Goal: Task Accomplishment & Management: Use online tool/utility

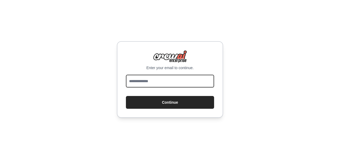
click at [170, 84] on input "email" at bounding box center [170, 81] width 88 height 13
drag, startPoint x: 120, startPoint y: 85, endPoint x: 110, endPoint y: 85, distance: 9.8
click at [110, 85] on div "**********" at bounding box center [170, 79] width 340 height 159
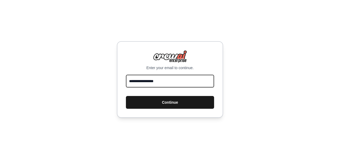
type input "**********"
click at [172, 102] on button "Continue" at bounding box center [170, 102] width 88 height 13
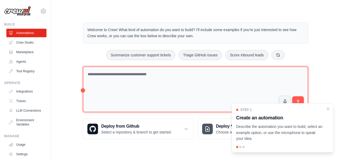
click at [173, 77] on textarea at bounding box center [196, 90] width 226 height 46
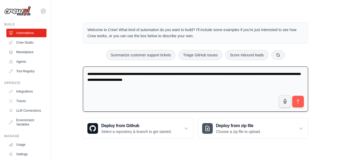
click at [307, 101] on textarea "**********" at bounding box center [196, 89] width 226 height 45
type textarea "**********"
click at [298, 99] on icon "submit" at bounding box center [299, 102] width 6 height 6
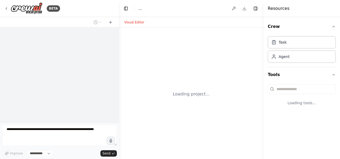
select select "****"
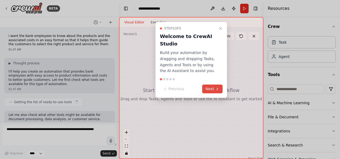
scroll to position [10, 0]
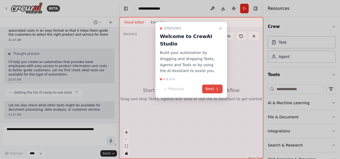
click at [210, 88] on button "Next" at bounding box center [212, 89] width 20 height 9
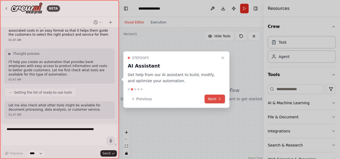
click at [214, 99] on button "Next" at bounding box center [215, 98] width 20 height 9
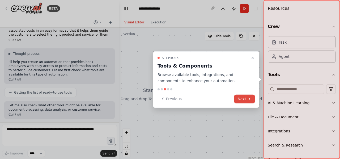
click at [238, 99] on button "Next" at bounding box center [245, 98] width 20 height 9
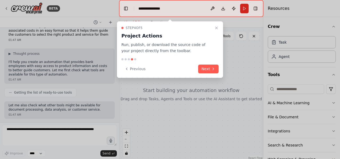
click at [220, 68] on div "Step 4 of 5 Project Actions Run, publish, or download the source code of your p…" at bounding box center [170, 49] width 106 height 57
click at [212, 70] on icon at bounding box center [213, 69] width 4 height 4
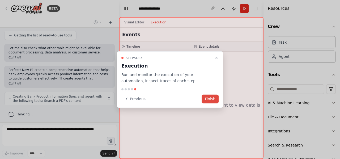
scroll to position [71, 0]
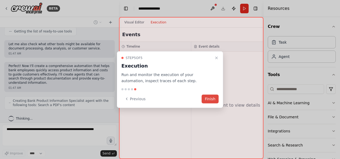
click at [209, 99] on button "Finish" at bounding box center [210, 98] width 17 height 9
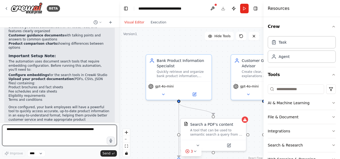
scroll to position [452, 0]
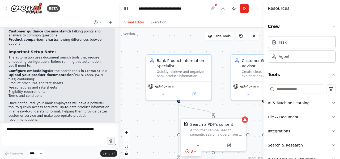
click at [56, 123] on form "Improve **** Send" at bounding box center [59, 140] width 119 height 37
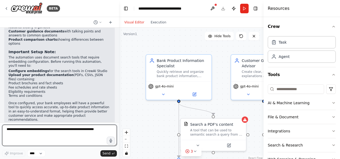
click at [57, 128] on textarea at bounding box center [59, 135] width 115 height 21
paste textarea "**********"
type textarea "**********"
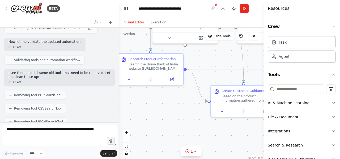
scroll to position [749, 0]
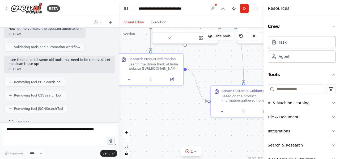
drag, startPoint x: 172, startPoint y: 156, endPoint x: 144, endPoint y: 47, distance: 112.4
click at [144, 47] on div ".deletable-edge-delete-btn { width: 20px; height: 20px; border: 0px solid #ffff…" at bounding box center [191, 94] width 145 height 133
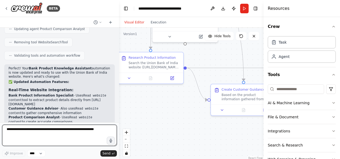
scroll to position [1091, 0]
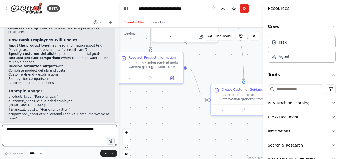
click at [83, 130] on textarea at bounding box center [59, 135] width 115 height 21
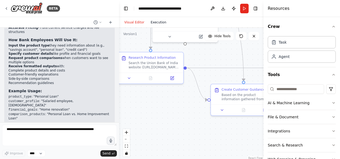
click at [161, 21] on button "Execution" at bounding box center [159, 22] width 22 height 6
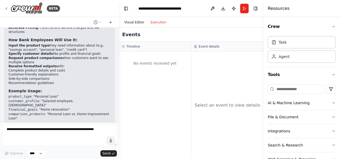
click at [137, 22] on button "Visual Editor" at bounding box center [134, 22] width 26 height 6
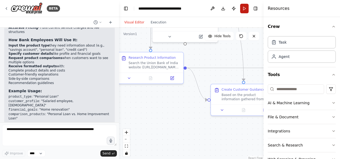
click at [247, 9] on button "Run" at bounding box center [244, 9] width 9 height 10
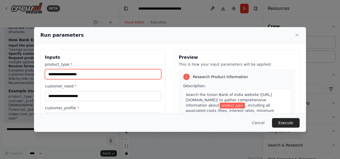
click at [105, 76] on input "product_type *" at bounding box center [103, 74] width 117 height 10
type input "**********"
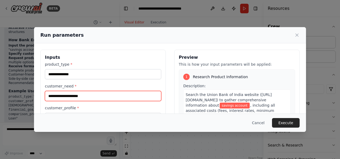
click at [122, 95] on input "customer_need *" at bounding box center [103, 96] width 117 height 10
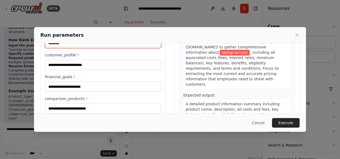
scroll to position [53, 0]
type input "********"
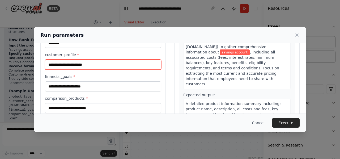
click at [94, 67] on input "customer_profile *" at bounding box center [103, 65] width 117 height 10
type input "**********"
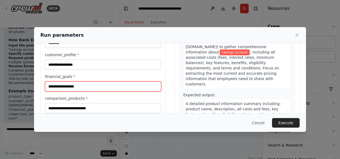
type input "**********"
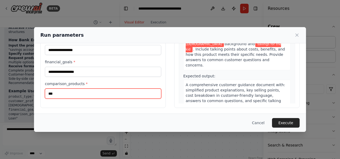
scroll to position [133, 0]
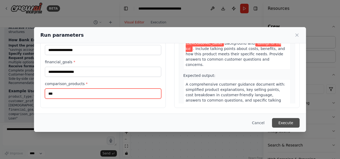
type input "***"
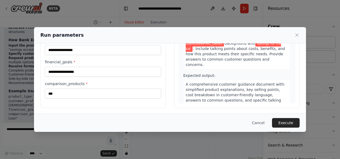
click at [285, 118] on button "Execute" at bounding box center [286, 123] width 28 height 10
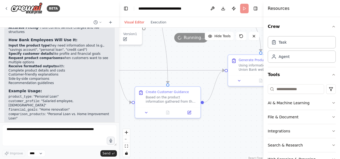
drag, startPoint x: 189, startPoint y: 99, endPoint x: 115, endPoint y: 107, distance: 74.1
click at [115, 107] on div "BETA i want the bank employees to know about the products and the associated co…" at bounding box center [170, 79] width 340 height 159
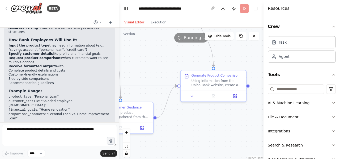
drag, startPoint x: 244, startPoint y: 105, endPoint x: 196, endPoint y: 119, distance: 49.6
click at [196, 119] on div ".deletable-edge-delete-btn { width: 20px; height: 20px; border: 0px solid #ffff…" at bounding box center [191, 94] width 145 height 133
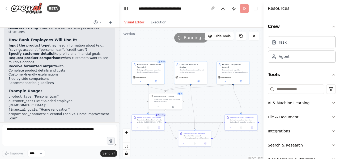
drag, startPoint x: 161, startPoint y: 59, endPoint x: 215, endPoint y: 101, distance: 68.6
click at [215, 101] on div ".deletable-edge-delete-btn { width: 20px; height: 20px; border: 0px solid #ffff…" at bounding box center [191, 94] width 145 height 133
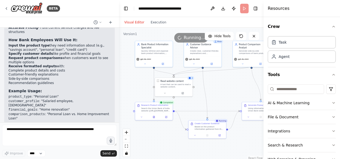
drag, startPoint x: 225, startPoint y: 114, endPoint x: 222, endPoint y: 90, distance: 24.1
click at [222, 90] on div ".deletable-edge-delete-btn { width: 20px; height: 20px; border: 0px solid #ffff…" at bounding box center [191, 94] width 145 height 133
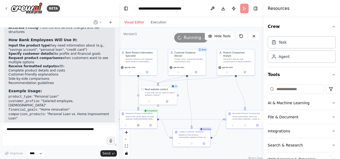
drag, startPoint x: 226, startPoint y: 89, endPoint x: 210, endPoint y: 97, distance: 17.7
click at [210, 97] on div ".deletable-edge-delete-btn { width: 20px; height: 20px; border: 0px solid #ffff…" at bounding box center [191, 94] width 145 height 133
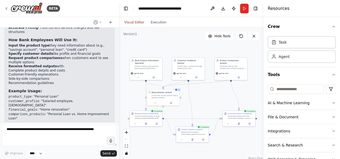
drag, startPoint x: 87, startPoint y: 106, endPoint x: 92, endPoint y: 110, distance: 6.6
click at [92, 137] on p "Your automation is now validated and ready to run . Would you like me to add an…" at bounding box center [60, 141] width 102 height 8
click at [259, 7] on button "Toggle Right Sidebar" at bounding box center [255, 8] width 7 height 7
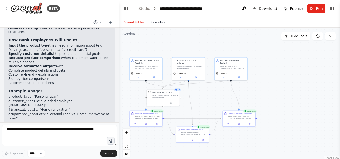
click at [162, 23] on button "Execution" at bounding box center [159, 22] width 22 height 6
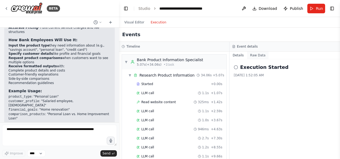
click at [256, 56] on button "Raw Data" at bounding box center [258, 55] width 22 height 7
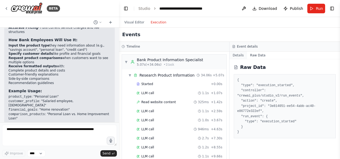
click at [239, 54] on button "Details" at bounding box center [239, 55] width 18 height 7
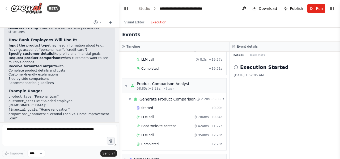
scroll to position [508, 0]
click at [142, 156] on div "Global Events" at bounding box center [147, 158] width 26 height 5
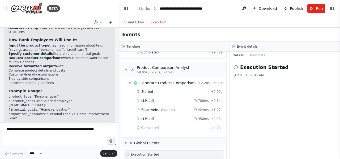
scroll to position [555, 0]
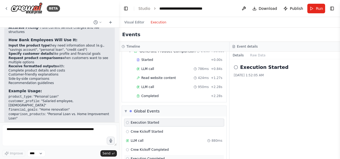
click at [143, 157] on span "Execution Completed" at bounding box center [148, 159] width 34 height 4
click at [151, 94] on span "Completed" at bounding box center [150, 96] width 17 height 4
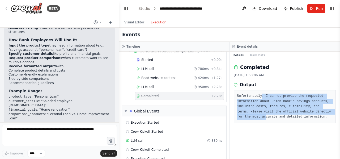
drag, startPoint x: 263, startPoint y: 94, endPoint x: 265, endPoint y: 121, distance: 27.0
click at [265, 121] on div "Unfortunately, I cannot provide the requested information about Union Bank's sa…" at bounding box center [285, 106] width 102 height 33
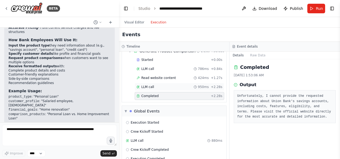
click at [156, 85] on div "LLM call 950ms + 2.28s" at bounding box center [180, 87] width 86 height 4
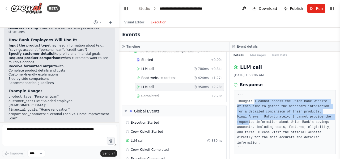
drag, startPoint x: 254, startPoint y: 103, endPoint x: 256, endPoint y: 128, distance: 25.1
click at [256, 128] on pre "``` Thought: I cannot access the Union Bank website at this time to gather the …" at bounding box center [285, 122] width 95 height 57
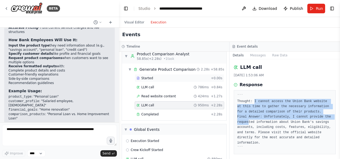
scroll to position [529, 0]
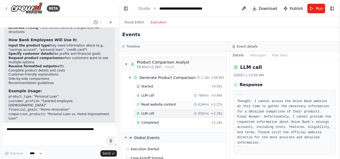
click at [168, 102] on span "Read website content" at bounding box center [159, 104] width 35 height 4
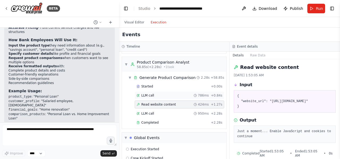
click at [163, 93] on div "LLM call 786ms + 0.84s" at bounding box center [180, 95] width 86 height 4
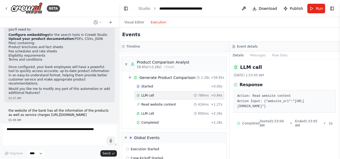
scroll to position [426, 0]
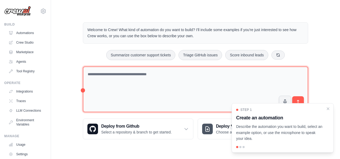
click at [123, 79] on textarea at bounding box center [196, 90] width 226 height 46
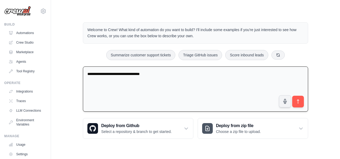
type textarea "**********"
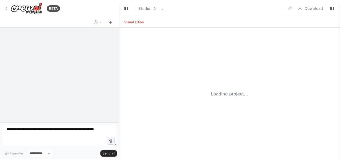
select select "****"
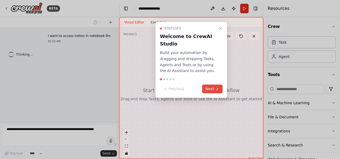
click at [215, 88] on button "Next" at bounding box center [212, 89] width 20 height 9
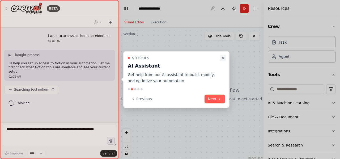
click at [223, 59] on icon "Close walkthrough" at bounding box center [223, 58] width 4 height 4
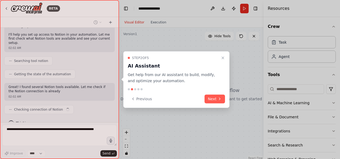
scroll to position [33, 0]
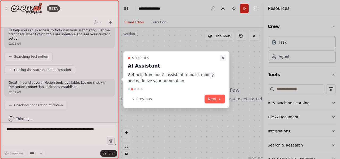
click at [225, 59] on icon "Close walkthrough" at bounding box center [223, 58] width 4 height 4
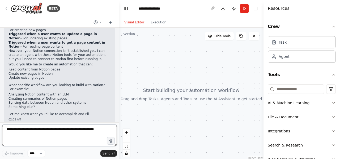
scroll to position [135, 0]
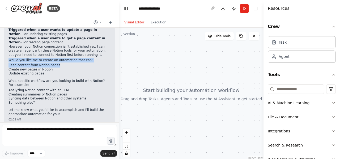
drag, startPoint x: 9, startPoint y: 55, endPoint x: 59, endPoint y: 61, distance: 50.2
click at [59, 61] on div "I can see you have access to three Notion tools: Triggered when a user wants to…" at bounding box center [60, 66] width 102 height 102
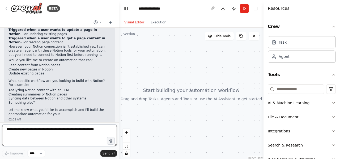
click at [30, 134] on textarea at bounding box center [59, 135] width 115 height 21
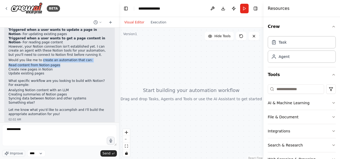
drag, startPoint x: 40, startPoint y: 55, endPoint x: 60, endPoint y: 60, distance: 20.4
click at [60, 60] on div "I can see you have access to three Notion tools: Triggered when a user wants to…" at bounding box center [60, 66] width 102 height 102
copy div "create an automation that can: Read content from Notion pages"
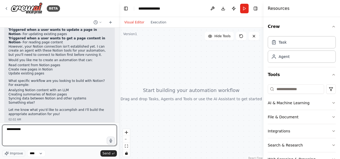
click at [42, 129] on textarea "**********" at bounding box center [59, 135] width 115 height 21
paste textarea "**********"
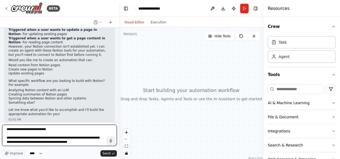
drag, startPoint x: 82, startPoint y: 144, endPoint x: 54, endPoint y: 137, distance: 28.8
click at [54, 137] on textarea "**********" at bounding box center [59, 135] width 115 height 21
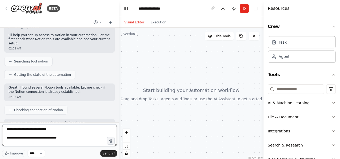
scroll to position [55, 0]
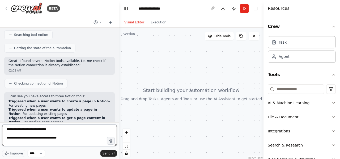
type textarea "**********"
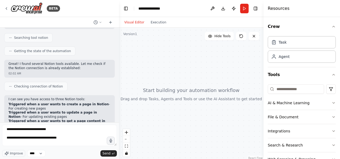
scroll to position [106, 0]
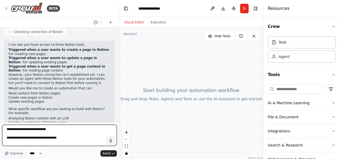
click at [73, 135] on textarea "**********" at bounding box center [59, 135] width 115 height 21
click at [70, 139] on textarea "**********" at bounding box center [59, 135] width 115 height 21
type textarea "**********"
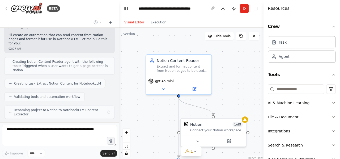
scroll to position [260, 0]
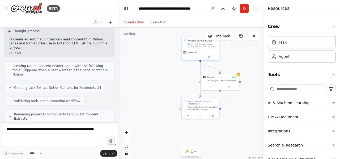
drag, startPoint x: 232, startPoint y: 95, endPoint x: 232, endPoint y: 55, distance: 39.6
click at [232, 55] on div ".deletable-edge-delete-btn { width: 20px; height: 20px; border: 0px solid #ffff…" at bounding box center [191, 94] width 145 height 133
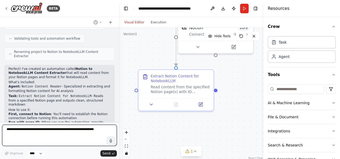
scroll to position [320, 0]
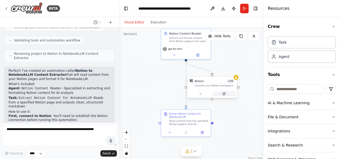
drag, startPoint x: 235, startPoint y: 89, endPoint x: 218, endPoint y: 91, distance: 17.6
click at [230, 118] on div ".deletable-edge-delete-btn { width: 20px; height: 20px; border: 0px solid #ffff…" at bounding box center [191, 94] width 145 height 133
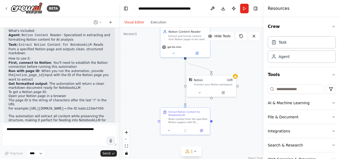
scroll to position [373, 0]
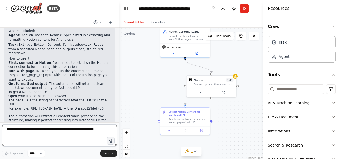
click at [61, 128] on textarea at bounding box center [59, 135] width 115 height 21
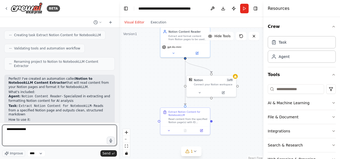
scroll to position [320, 0]
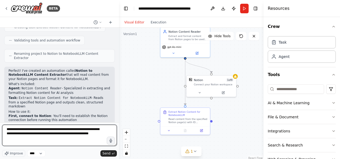
type textarea "**********"
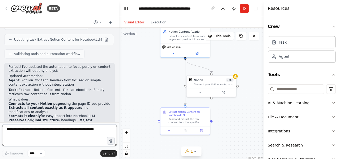
scroll to position [571, 0]
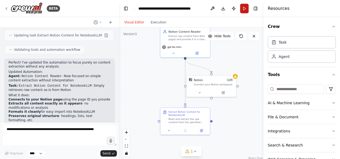
click at [245, 11] on button "Run" at bounding box center [244, 9] width 9 height 10
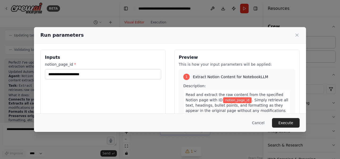
drag, startPoint x: 126, startPoint y: 81, endPoint x: 120, endPoint y: 75, distance: 9.4
click at [126, 81] on div "Inputs notion_page_id *" at bounding box center [103, 110] width 126 height 121
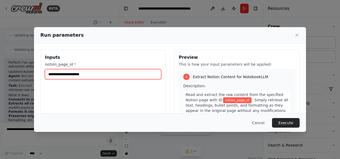
click at [120, 74] on input "notion_page_id *" at bounding box center [103, 74] width 117 height 10
paste input "**********"
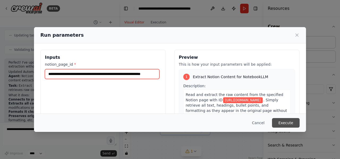
type input "**********"
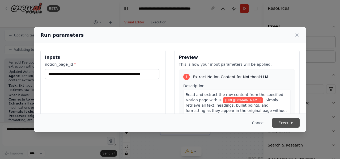
scroll to position [0, 0]
click at [282, 121] on button "Execute" at bounding box center [286, 123] width 28 height 10
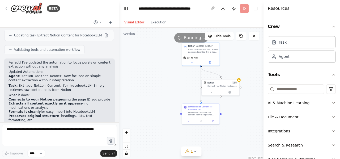
click at [159, 17] on div "Visual Editor Execution" at bounding box center [145, 22] width 48 height 11
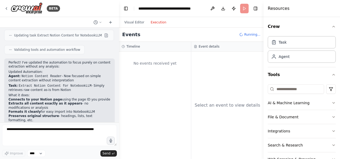
click at [158, 21] on button "Execution" at bounding box center [159, 22] width 22 height 6
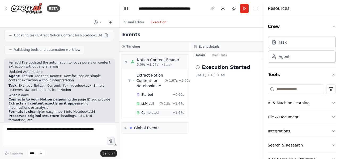
click at [142, 111] on span "Completed" at bounding box center [150, 113] width 17 height 4
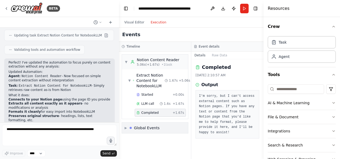
click at [154, 125] on div "Global Events" at bounding box center [147, 127] width 26 height 5
click at [132, 24] on button "Visual Editor" at bounding box center [134, 22] width 26 height 6
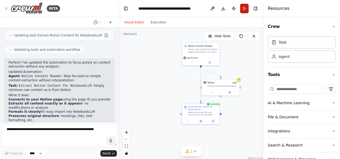
click at [246, 9] on button "Run" at bounding box center [244, 9] width 9 height 10
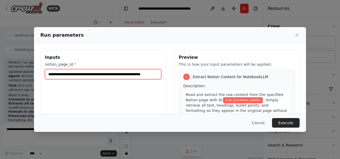
click at [138, 74] on input "**********" at bounding box center [103, 74] width 117 height 10
paste input "*******"
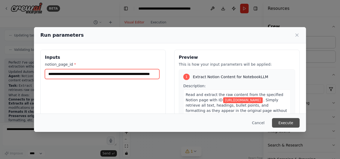
type input "**********"
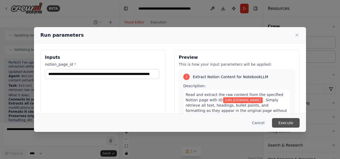
click at [292, 124] on button "Execute" at bounding box center [286, 123] width 28 height 10
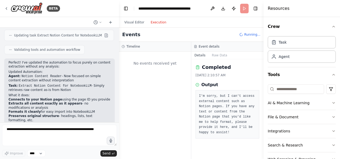
click at [163, 23] on button "Execution" at bounding box center [159, 22] width 22 height 6
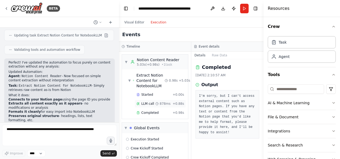
scroll to position [18, 0]
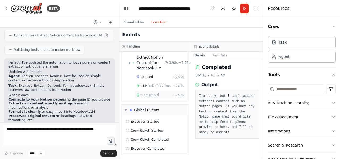
click at [140, 97] on div "Completed + 0.98s" at bounding box center [160, 95] width 51 height 8
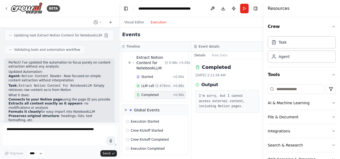
click at [146, 85] on span "LLM call" at bounding box center [148, 86] width 13 height 4
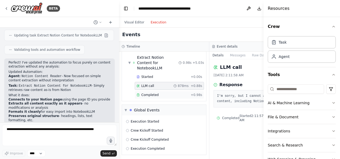
click at [144, 91] on div "Completed + 0.98s" at bounding box center [169, 95] width 69 height 8
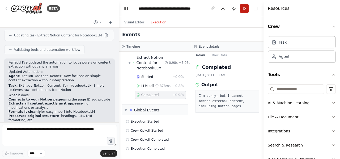
click at [243, 9] on button "Run" at bounding box center [244, 9] width 9 height 10
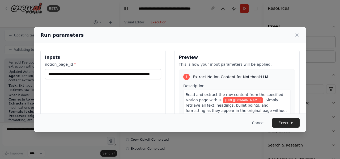
click at [137, 22] on div "**********" at bounding box center [170, 79] width 340 height 159
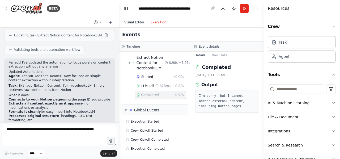
click at [136, 24] on button "Visual Editor" at bounding box center [134, 22] width 26 height 6
click at [161, 22] on button "Execution" at bounding box center [159, 22] width 22 height 6
click at [248, 10] on button "Run" at bounding box center [244, 9] width 9 height 10
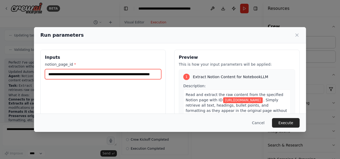
click at [137, 76] on input "**********" at bounding box center [103, 74] width 117 height 10
paste input "**********"
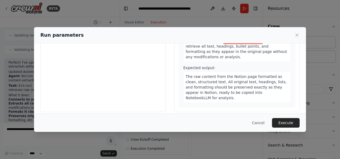
scroll to position [63, 0]
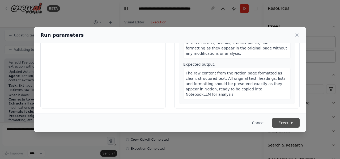
type input "**********"
click at [283, 123] on button "Execute" at bounding box center [286, 123] width 28 height 10
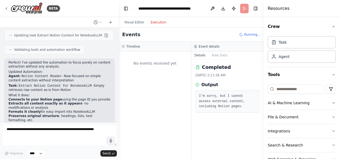
scroll to position [0, 0]
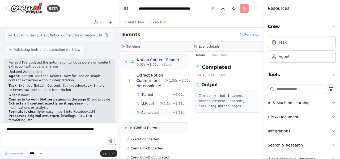
click at [161, 111] on div "Completed" at bounding box center [154, 113] width 34 height 4
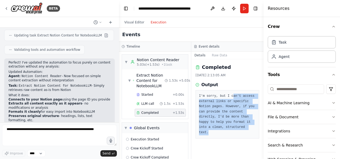
drag, startPoint x: 233, startPoint y: 95, endPoint x: 240, endPoint y: 134, distance: 39.0
click at [240, 134] on pre "I'm sorry, but I can't access external links or specific Notion pages. However,…" at bounding box center [227, 114] width 57 height 41
click at [238, 108] on pre "I'm sorry, but I can't access external links or specific Notion pages. However,…" at bounding box center [227, 114] width 57 height 41
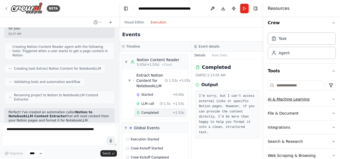
scroll to position [15, 0]
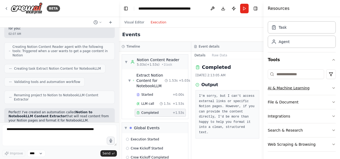
click at [325, 88] on button "AI & Machine Learning" at bounding box center [302, 88] width 68 height 14
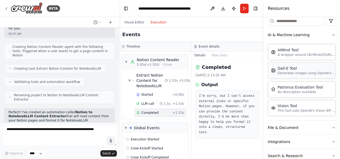
scroll to position [68, 0]
click at [306, 123] on button "File & Document" at bounding box center [302, 128] width 68 height 14
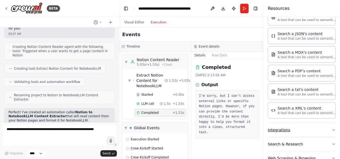
scroll to position [226, 0]
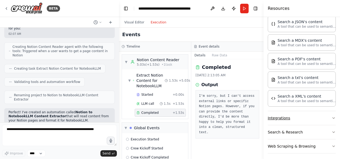
click at [308, 115] on button "Integrations" at bounding box center [302, 118] width 68 height 14
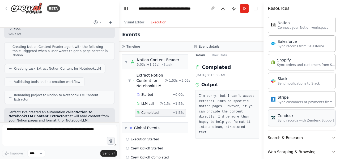
scroll to position [581, 0]
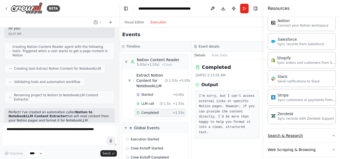
click at [303, 133] on button "Search & Research" at bounding box center [302, 136] width 68 height 14
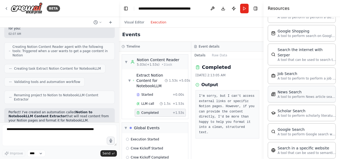
scroll to position [849, 0]
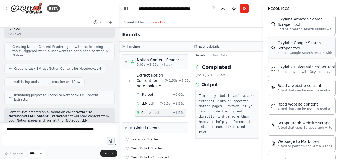
scroll to position [1127, 0]
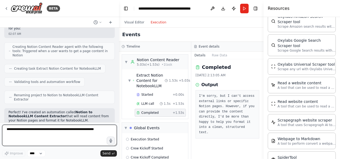
click at [22, 134] on textarea at bounding box center [59, 135] width 115 height 21
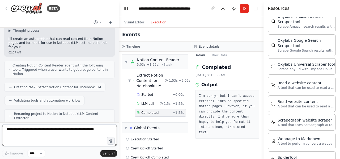
scroll to position [252, 0]
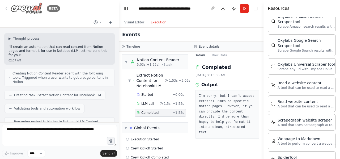
click at [31, 7] on img at bounding box center [27, 8] width 32 height 12
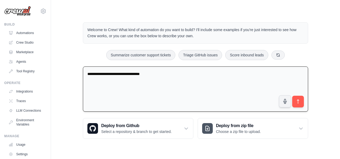
drag, startPoint x: 159, startPoint y: 73, endPoint x: 116, endPoint y: 72, distance: 42.8
click at [116, 72] on textarea "**********" at bounding box center [196, 89] width 226 height 45
click at [109, 73] on textarea "**********" at bounding box center [196, 89] width 226 height 45
click at [158, 76] on textarea "**********" at bounding box center [196, 89] width 226 height 45
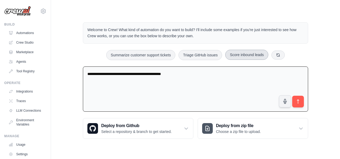
paste textarea "**********"
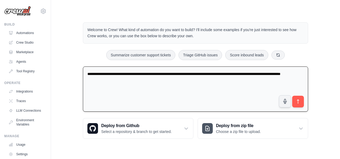
type textarea "**********"
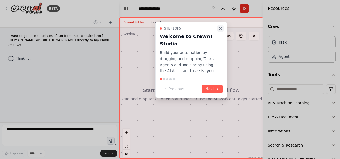
click at [220, 26] on icon "Close walkthrough" at bounding box center [221, 28] width 4 height 4
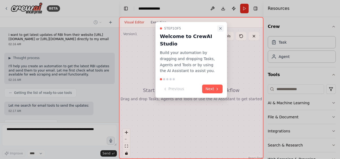
scroll to position [28, 0]
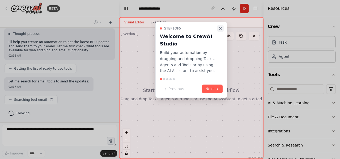
click at [223, 27] on icon "Close walkthrough" at bounding box center [221, 28] width 4 height 4
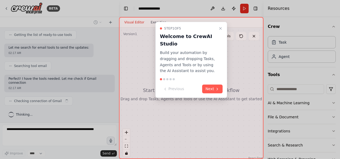
scroll to position [63, 0]
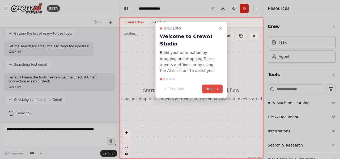
click at [221, 91] on button "Next" at bounding box center [212, 89] width 20 height 9
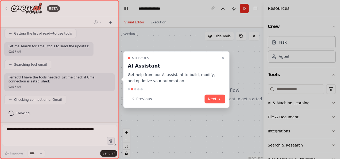
click at [221, 91] on div "Step 2 of 5 AI Assistant Get help from our AI assistant to build, modify, and o…" at bounding box center [176, 79] width 106 height 57
click at [221, 98] on icon at bounding box center [220, 99] width 4 height 4
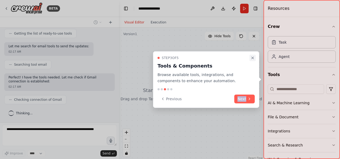
click at [252, 57] on icon "Close walkthrough" at bounding box center [253, 58] width 2 height 2
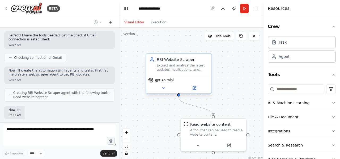
scroll to position [138, 0]
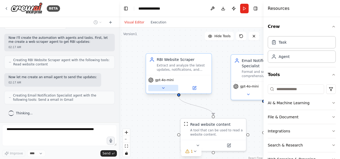
click at [160, 89] on button at bounding box center [163, 88] width 30 height 6
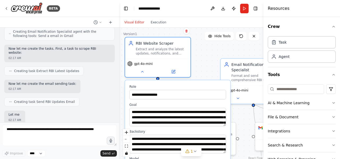
scroll to position [230, 0]
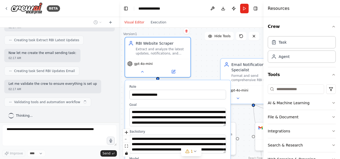
drag, startPoint x: 166, startPoint y: 128, endPoint x: 153, endPoint y: 105, distance: 26.2
click at [153, 105] on label "Goal" at bounding box center [178, 105] width 97 height 4
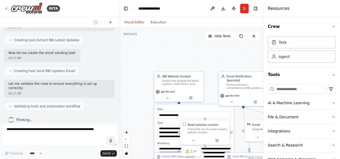
scroll to position [261, 0]
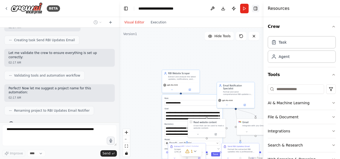
click at [255, 11] on button "Toggle Right Sidebar" at bounding box center [255, 8] width 7 height 7
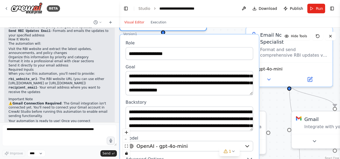
scroll to position [407, 0]
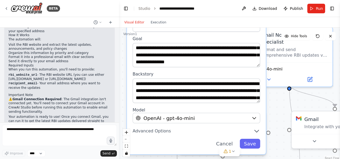
drag, startPoint x: 146, startPoint y: 122, endPoint x: 154, endPoint y: 69, distance: 53.3
click at [154, 69] on div "**********" at bounding box center [196, 80] width 139 height 148
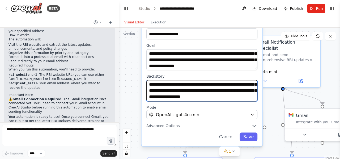
scroll to position [32, 0]
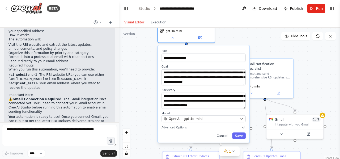
click at [221, 137] on button "Cancel" at bounding box center [222, 135] width 16 height 6
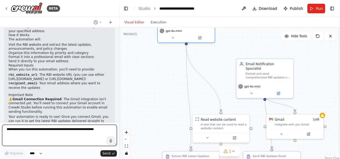
click at [46, 132] on textarea at bounding box center [59, 135] width 115 height 21
type textarea "**********"
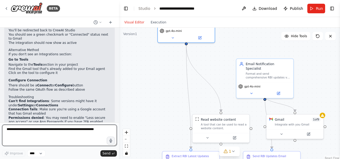
scroll to position [660, 0]
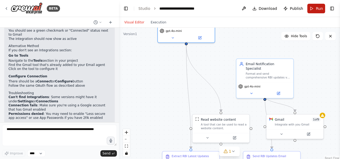
click at [321, 10] on span "Run" at bounding box center [319, 8] width 7 height 5
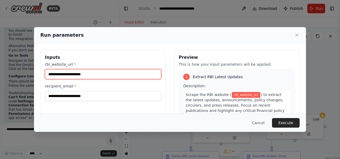
drag, startPoint x: 91, startPoint y: 75, endPoint x: 94, endPoint y: 76, distance: 3.4
click at [91, 75] on input "rbi_website_url *" at bounding box center [103, 74] width 117 height 10
paste input "**********"
type input "**********"
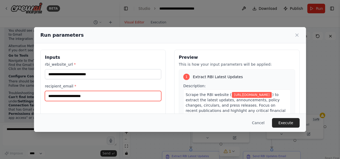
click at [81, 94] on input "recipient_email *" at bounding box center [103, 96] width 117 height 10
type input "**********"
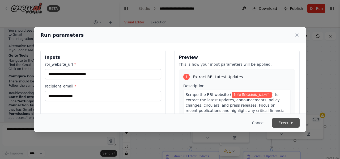
click at [289, 119] on button "Execute" at bounding box center [286, 123] width 28 height 10
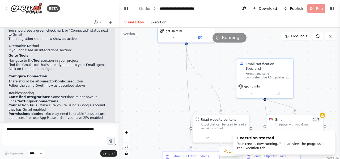
click at [156, 22] on button "Execution" at bounding box center [159, 22] width 22 height 6
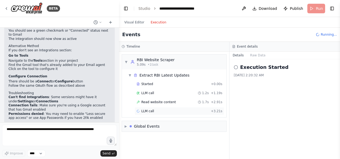
click at [149, 109] on span "LLM call" at bounding box center [148, 111] width 13 height 4
click at [163, 102] on span "Read website content" at bounding box center [159, 102] width 35 height 4
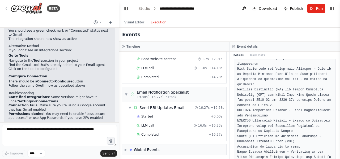
scroll to position [1623, 0]
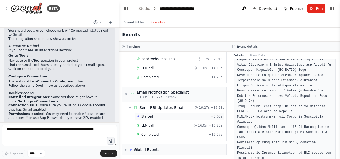
click at [159, 115] on div "Started" at bounding box center [173, 116] width 72 height 4
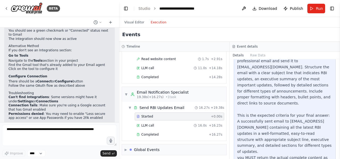
scroll to position [49, 0]
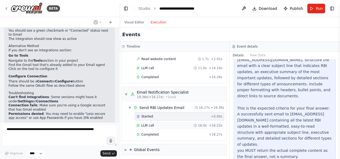
click at [171, 123] on div "LLM call 16.0s + 16.23s" at bounding box center [180, 125] width 86 height 4
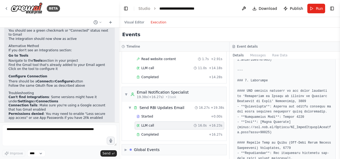
scroll to position [452, 0]
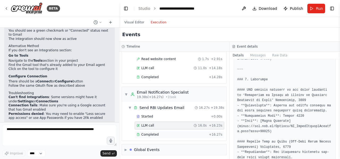
click at [155, 132] on span "Completed" at bounding box center [150, 134] width 17 height 4
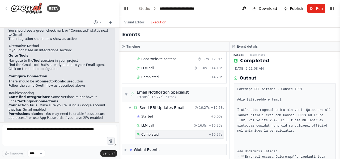
scroll to position [0, 0]
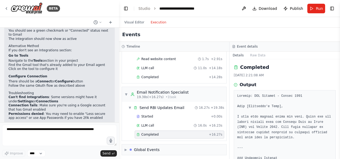
drag, startPoint x: 33, startPoint y: 102, endPoint x: 39, endPoint y: 98, distance: 7.5
click at [39, 98] on div "▶ Thought process To connect your Gmail account in CrewAI Studio, follow these …" at bounding box center [60, 23] width 102 height 234
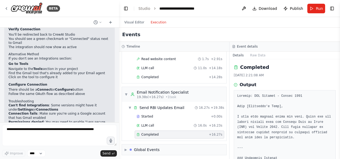
scroll to position [660, 0]
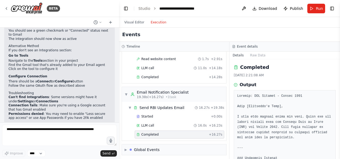
click at [52, 123] on p "Once connected, your RBI Updates Email Notifier automation will be able to send…" at bounding box center [60, 131] width 102 height 16
drag, startPoint x: 38, startPoint y: 102, endPoint x: 89, endPoint y: 109, distance: 51.4
click at [89, 123] on p "Once connected, your RBI Updates Email Notifier automation will be able to send…" at bounding box center [60, 131] width 102 height 16
click at [314, 11] on button "Run" at bounding box center [317, 9] width 18 height 10
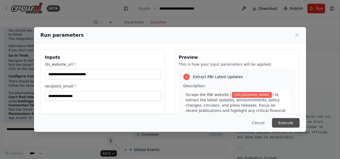
click at [291, 123] on button "Execute" at bounding box center [286, 123] width 28 height 10
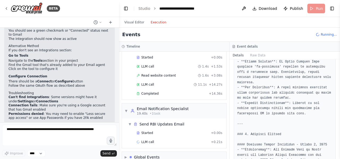
scroll to position [34, 0]
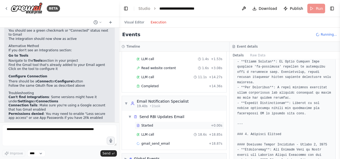
click at [157, 123] on div "Started" at bounding box center [173, 125] width 72 height 4
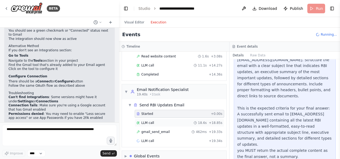
scroll to position [52, 0]
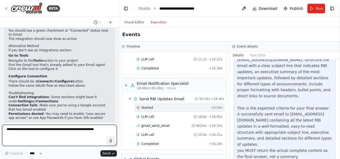
click at [55, 126] on textarea at bounding box center [59, 135] width 115 height 21
type textarea "**********"
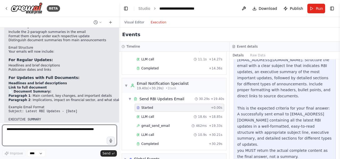
scroll to position [908, 0]
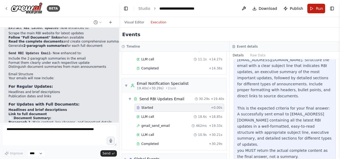
click at [314, 9] on button "Run" at bounding box center [317, 9] width 18 height 10
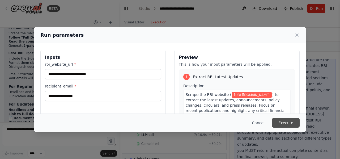
click at [292, 126] on button "Execute" at bounding box center [286, 123] width 28 height 10
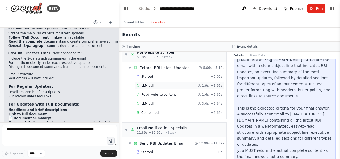
scroll to position [0, 0]
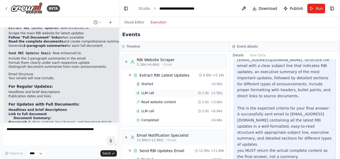
click at [154, 84] on div "Started" at bounding box center [173, 84] width 72 height 4
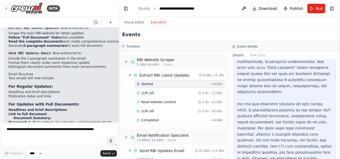
scroll to position [103, 0]
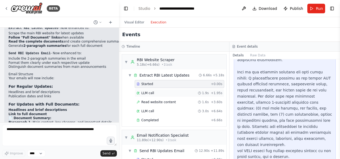
click at [161, 91] on div "LLM call 1.9s + 1.95s" at bounding box center [180, 93] width 86 height 4
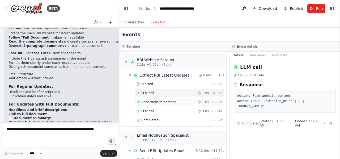
click at [159, 102] on span "Read website content" at bounding box center [159, 102] width 35 height 4
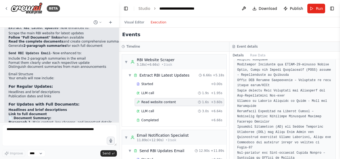
scroll to position [1410, 0]
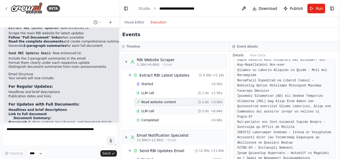
click at [186, 107] on div "LLM call 3.0s + 6.64s" at bounding box center [180, 111] width 90 height 8
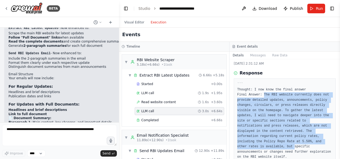
scroll to position [27, 0]
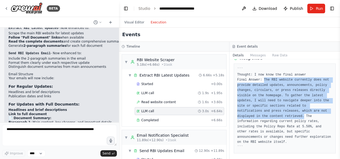
drag, startPoint x: 265, startPoint y: 106, endPoint x: 304, endPoint y: 115, distance: 40.7
click at [304, 115] on pre "``` Thought: I now know the final answer Final Answer: The RBI website currentl…" at bounding box center [285, 108] width 95 height 83
copy pre "The RBI website currently does not provide detailed updates, announcements, pol…"
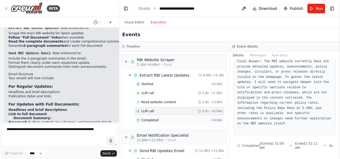
click at [155, 118] on span "Completed" at bounding box center [150, 120] width 17 height 4
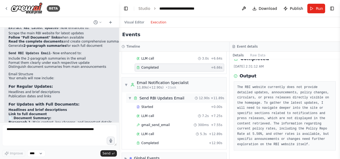
scroll to position [53, 0]
click at [127, 84] on span "▼" at bounding box center [126, 84] width 3 height 4
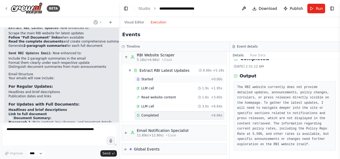
click at [150, 76] on div "Started + 0.00s" at bounding box center [180, 79] width 90 height 8
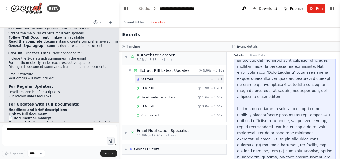
scroll to position [103, 0]
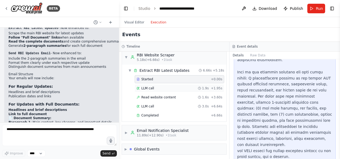
click at [165, 88] on div "LLM call 1.9s + 1.95s" at bounding box center [180, 88] width 86 height 4
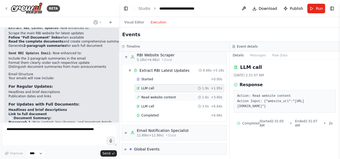
click at [153, 97] on span "Read website content" at bounding box center [159, 97] width 35 height 4
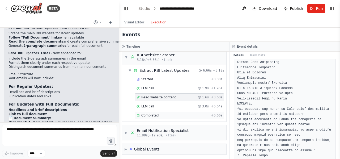
scroll to position [426, 0]
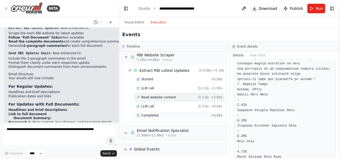
click at [160, 112] on div "Completed + 6.66s" at bounding box center [180, 115] width 90 height 8
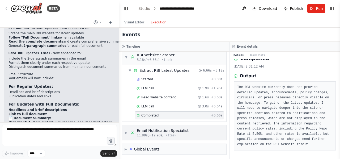
scroll to position [13, 0]
click at [174, 135] on div "11.89s (+12.90s) • 1 task" at bounding box center [163, 135] width 52 height 4
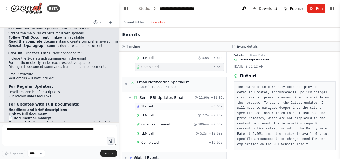
click at [148, 105] on span "Started" at bounding box center [148, 106] width 12 height 4
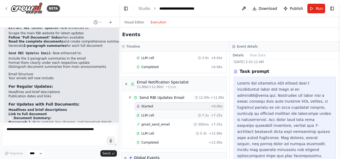
click at [149, 111] on div "LLM call 7.2s + 7.25s" at bounding box center [180, 115] width 90 height 8
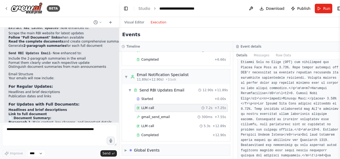
scroll to position [207, 0]
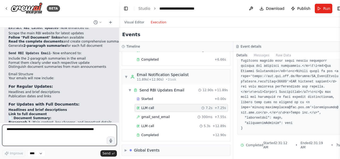
click at [67, 133] on textarea at bounding box center [59, 135] width 115 height 21
paste textarea "**********"
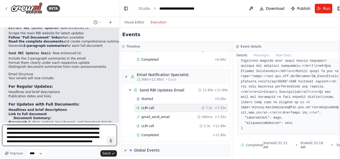
scroll to position [0, 0]
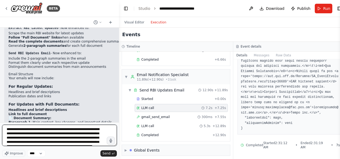
click at [97, 138] on textarea "**********" at bounding box center [59, 135] width 115 height 21
click at [94, 129] on textarea "**********" at bounding box center [59, 135] width 115 height 21
click at [64, 138] on textarea "**********" at bounding box center [59, 135] width 115 height 21
click at [70, 140] on textarea "**********" at bounding box center [59, 135] width 115 height 21
click at [70, 145] on textarea "**********" at bounding box center [59, 135] width 115 height 21
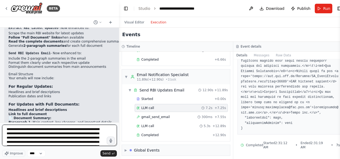
click at [71, 142] on textarea "**********" at bounding box center [59, 135] width 115 height 21
type textarea "**********"
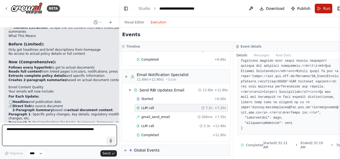
scroll to position [1251, 0]
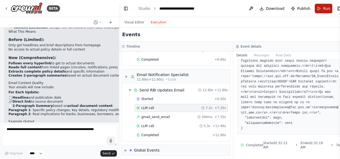
click at [325, 9] on span "Run" at bounding box center [327, 8] width 7 height 5
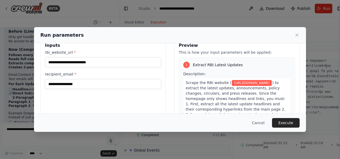
scroll to position [0, 0]
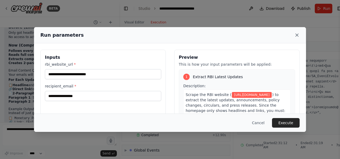
click at [298, 35] on icon at bounding box center [297, 34] width 5 height 5
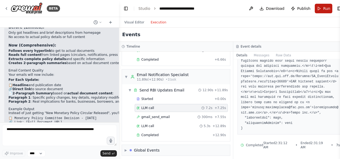
click at [322, 10] on button "Run" at bounding box center [324, 9] width 18 height 10
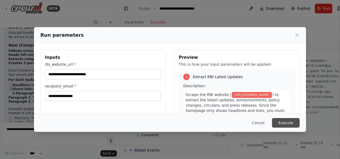
click at [291, 121] on button "Execute" at bounding box center [286, 123] width 28 height 10
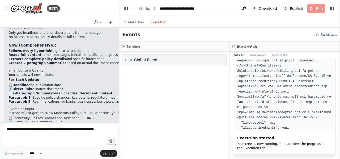
click at [128, 62] on div "▶ Global Events" at bounding box center [142, 59] width 35 height 5
click at [128, 61] on div "▼ Global Events" at bounding box center [142, 59] width 35 height 5
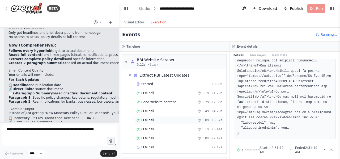
click at [147, 120] on span "LLM call" at bounding box center [148, 120] width 13 height 4
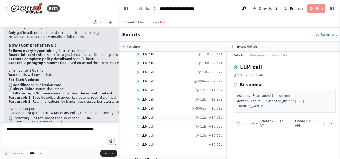
scroll to position [84, 0]
click at [143, 107] on span "LLM call" at bounding box center [148, 109] width 13 height 4
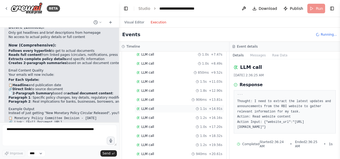
click at [144, 107] on span "LLM call" at bounding box center [148, 109] width 13 height 4
click at [140, 127] on div "LLM call 1.0s + 17.20s" at bounding box center [180, 127] width 90 height 8
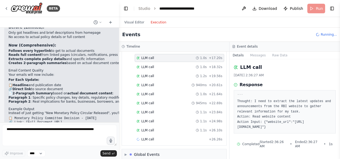
scroll to position [155, 0]
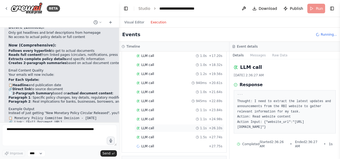
click at [146, 126] on span "LLM call" at bounding box center [148, 128] width 13 height 4
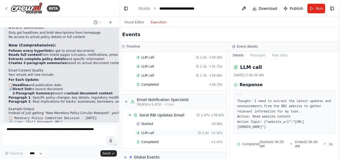
scroll to position [256, 0]
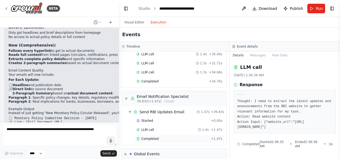
click at [164, 135] on div "Completed + 1.47s" at bounding box center [180, 139] width 90 height 8
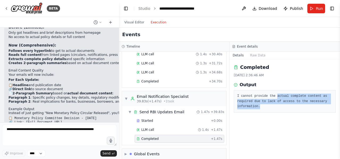
drag, startPoint x: 277, startPoint y: 95, endPoint x: 277, endPoint y: 106, distance: 11.2
click at [277, 106] on pre "I cannot provide the actual complete content as required due to lack of access …" at bounding box center [285, 102] width 95 height 16
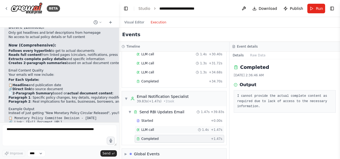
click at [157, 128] on div "LLM call 1.4s + 1.47s" at bounding box center [180, 130] width 86 height 4
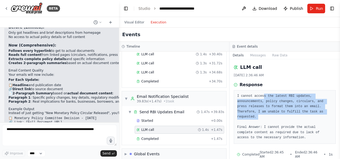
drag, startPoint x: 264, startPoint y: 97, endPoint x: 266, endPoint y: 115, distance: 17.9
click at [266, 115] on pre "I cannot access the latest RBI updates, announcements, policy changes, circular…" at bounding box center [285, 117] width 95 height 47
click at [300, 119] on pre "I cannot access the latest RBI updates, announcements, policy changes, circular…" at bounding box center [285, 117] width 95 height 47
drag, startPoint x: 238, startPoint y: 96, endPoint x: 260, endPoint y: 116, distance: 29.4
click at [260, 116] on pre "I cannot access the latest RBI updates, announcements, policy changes, circular…" at bounding box center [285, 117] width 95 height 47
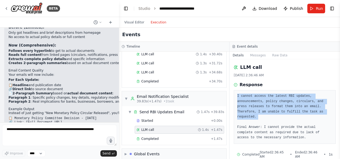
copy pre "I cannot access the latest RBI updates, announcements, policy changes, circular…"
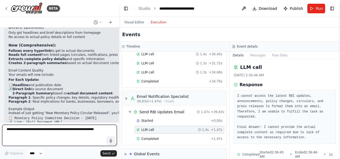
click at [33, 128] on textarea at bounding box center [59, 135] width 115 height 21
paste textarea "**********"
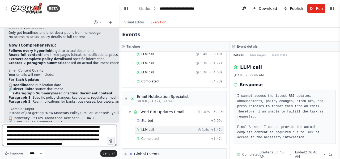
scroll to position [7, 0]
type textarea "**********"
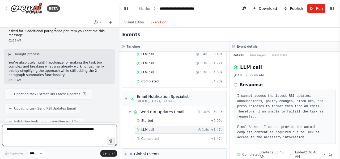
scroll to position [1418, 0]
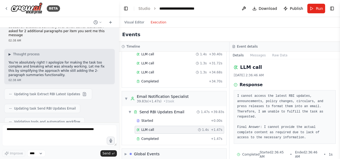
drag, startPoint x: 85, startPoint y: 107, endPoint x: 91, endPoint y: 114, distance: 9.3
click at [91, 152] on ul "I made the task too aggressive by trying to follow ALL hyperlinks This overwhel…" at bounding box center [70, 158] width 123 height 13
click at [85, 159] on li "Lost the basic functionality that was already working" at bounding box center [70, 162] width 123 height 4
click at [318, 7] on span "Run" at bounding box center [319, 8] width 7 height 5
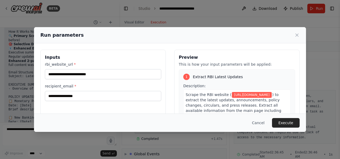
scroll to position [1604, 0]
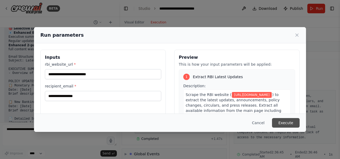
click at [282, 122] on button "Execute" at bounding box center [286, 123] width 28 height 10
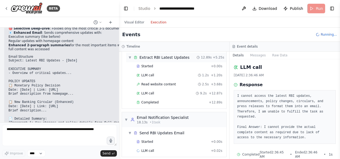
scroll to position [34, 0]
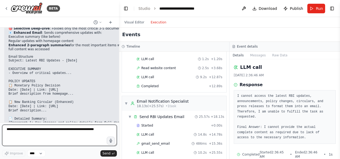
click at [53, 137] on textarea at bounding box center [59, 135] width 115 height 21
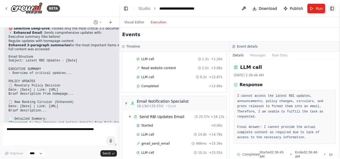
click at [333, 9] on button "Toggle Right Sidebar" at bounding box center [332, 8] width 7 height 7
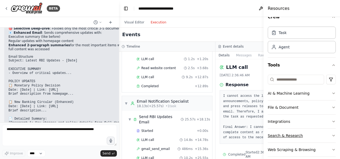
scroll to position [15, 0]
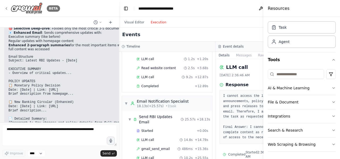
click at [9, 7] on div "BETA" at bounding box center [32, 8] width 56 height 12
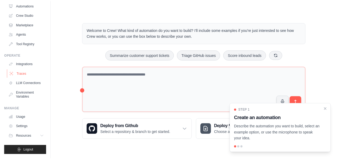
scroll to position [32, 0]
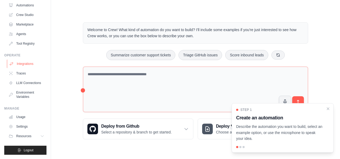
click at [29, 62] on link "Integrations" at bounding box center [27, 64] width 40 height 9
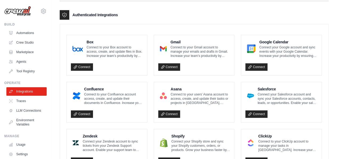
scroll to position [133, 0]
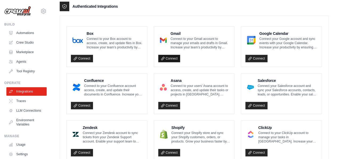
click at [165, 56] on link "Connect" at bounding box center [169, 58] width 22 height 7
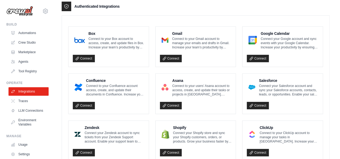
scroll to position [133, 0]
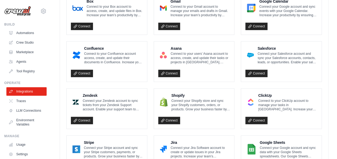
scroll to position [160, 0]
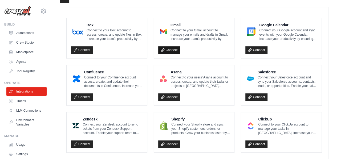
click at [171, 48] on link "Connect" at bounding box center [169, 49] width 22 height 7
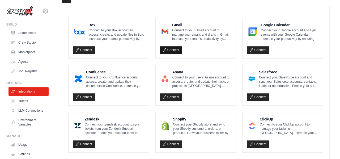
scroll to position [160, 0]
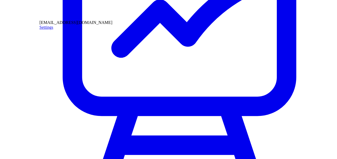
scroll to position [133, 0]
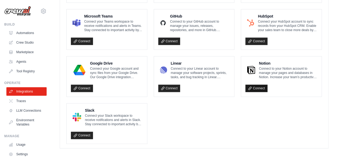
click at [267, 85] on link "Connect" at bounding box center [256, 88] width 22 height 7
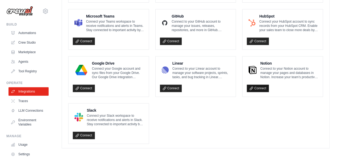
scroll to position [339, 0]
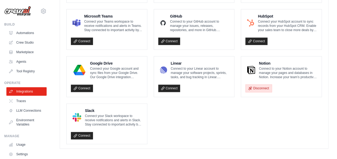
click at [269, 86] on button "Disconnect" at bounding box center [258, 88] width 26 height 8
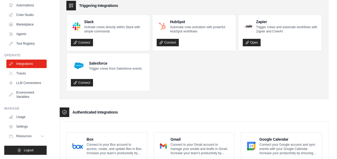
scroll to position [53, 0]
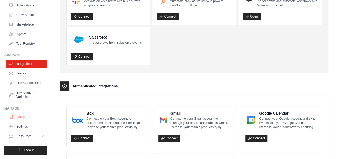
click at [19, 116] on link "Usage" at bounding box center [27, 117] width 40 height 9
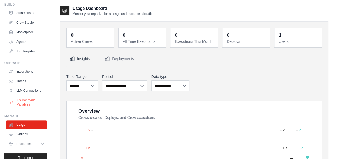
scroll to position [32, 0]
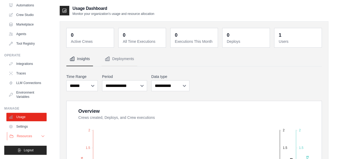
click at [32, 135] on span "Resources" at bounding box center [24, 136] width 15 height 4
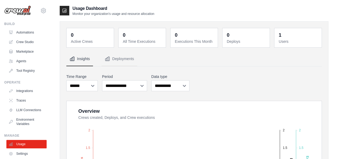
scroll to position [0, 0]
click at [29, 54] on link "Marketplace" at bounding box center [27, 52] width 40 height 9
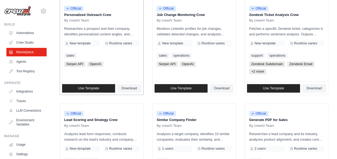
scroll to position [319, 0]
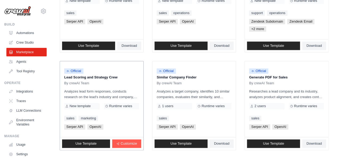
drag, startPoint x: 94, startPoint y: 69, endPoint x: 92, endPoint y: 60, distance: 8.9
click at [92, 61] on div "Official Lead Scoring and Strategy Crew By crewAI Team Analyzes lead form respo…" at bounding box center [101, 99] width 83 height 76
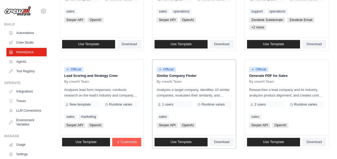
scroll to position [347, 0]
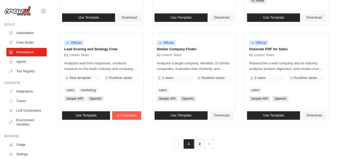
click at [197, 141] on link "2" at bounding box center [199, 144] width 11 height 10
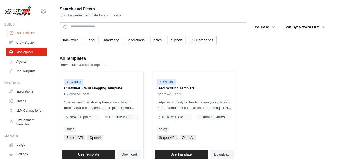
click at [18, 35] on link "Automations" at bounding box center [27, 33] width 40 height 9
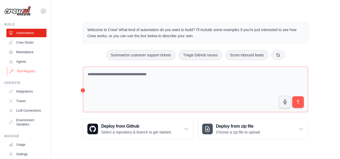
click at [20, 72] on link "Tool Registry" at bounding box center [27, 71] width 40 height 9
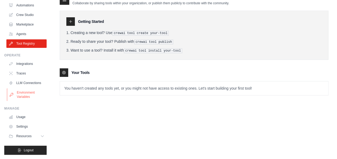
scroll to position [32, 0]
click at [27, 114] on link "Usage" at bounding box center [27, 117] width 40 height 9
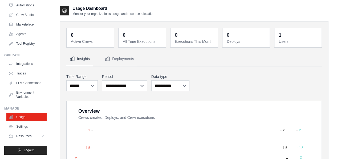
scroll to position [106, 0]
